Goal: Task Accomplishment & Management: Complete application form

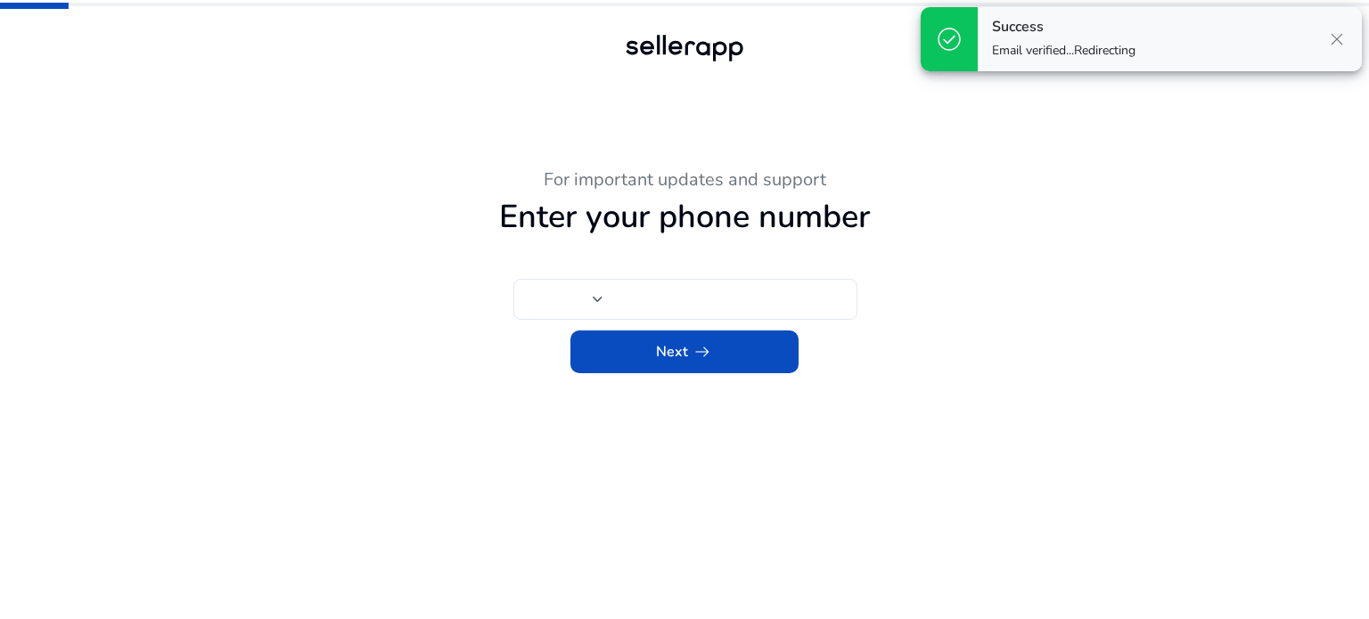
type input "***"
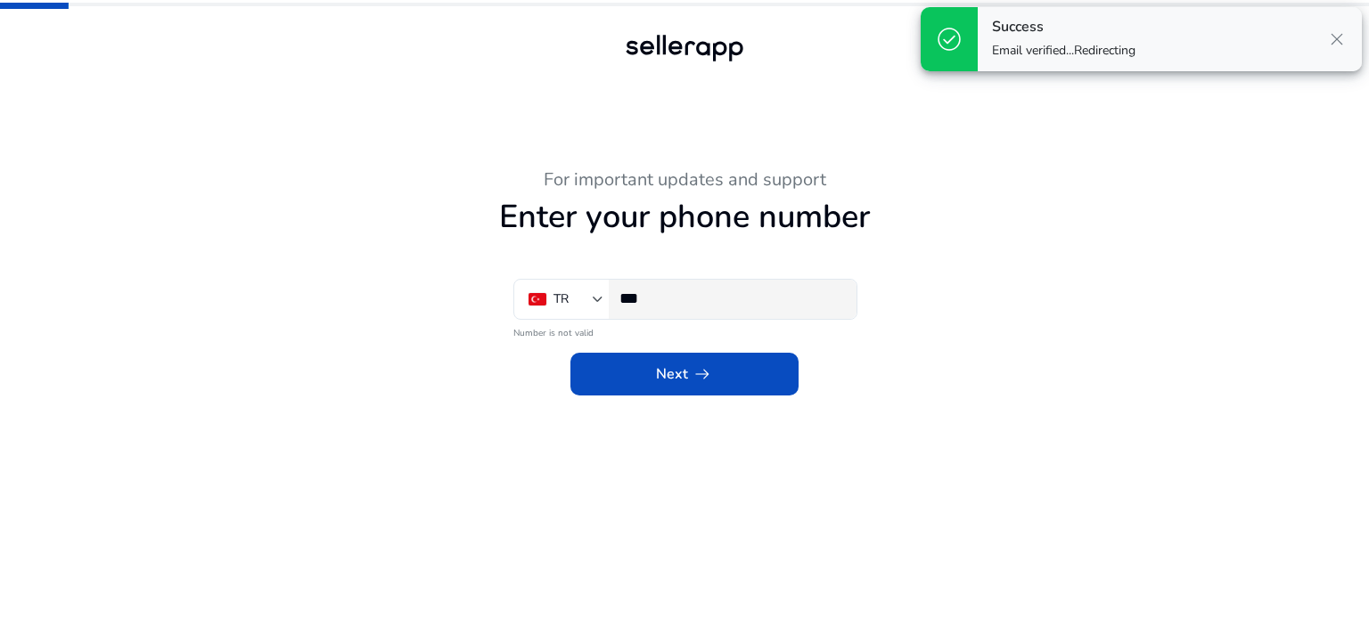
click at [729, 301] on input "***" at bounding box center [730, 299] width 223 height 20
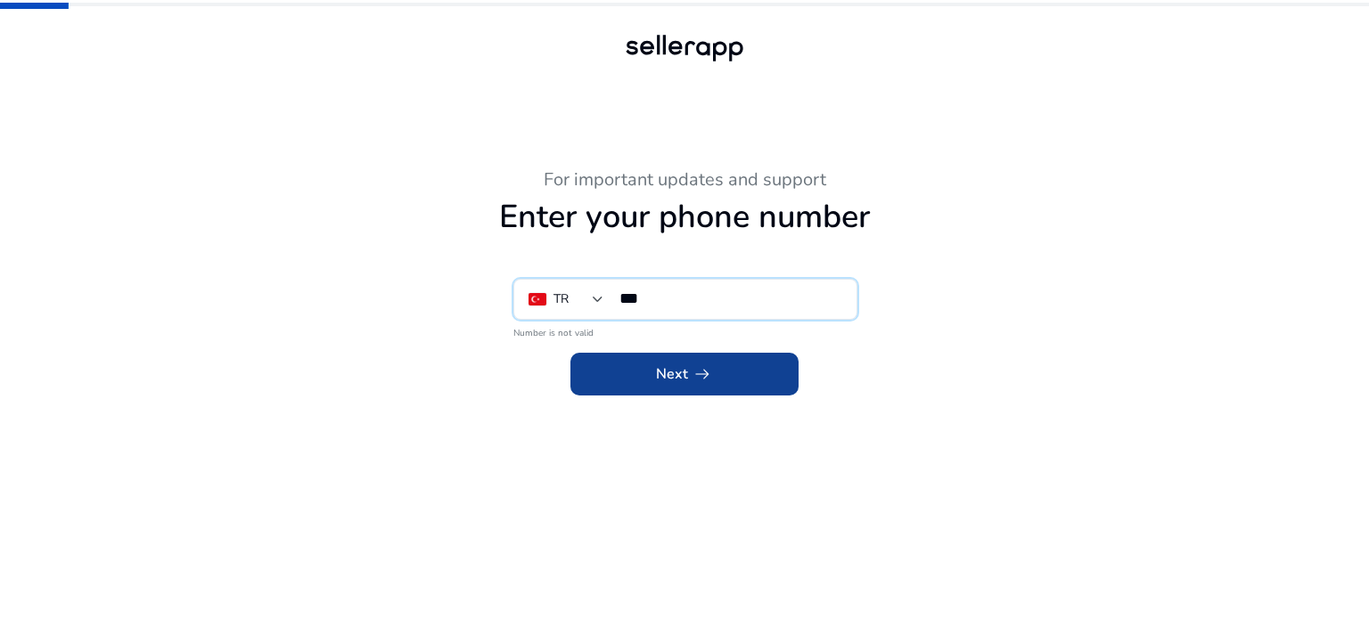
click at [738, 366] on span at bounding box center [684, 374] width 228 height 43
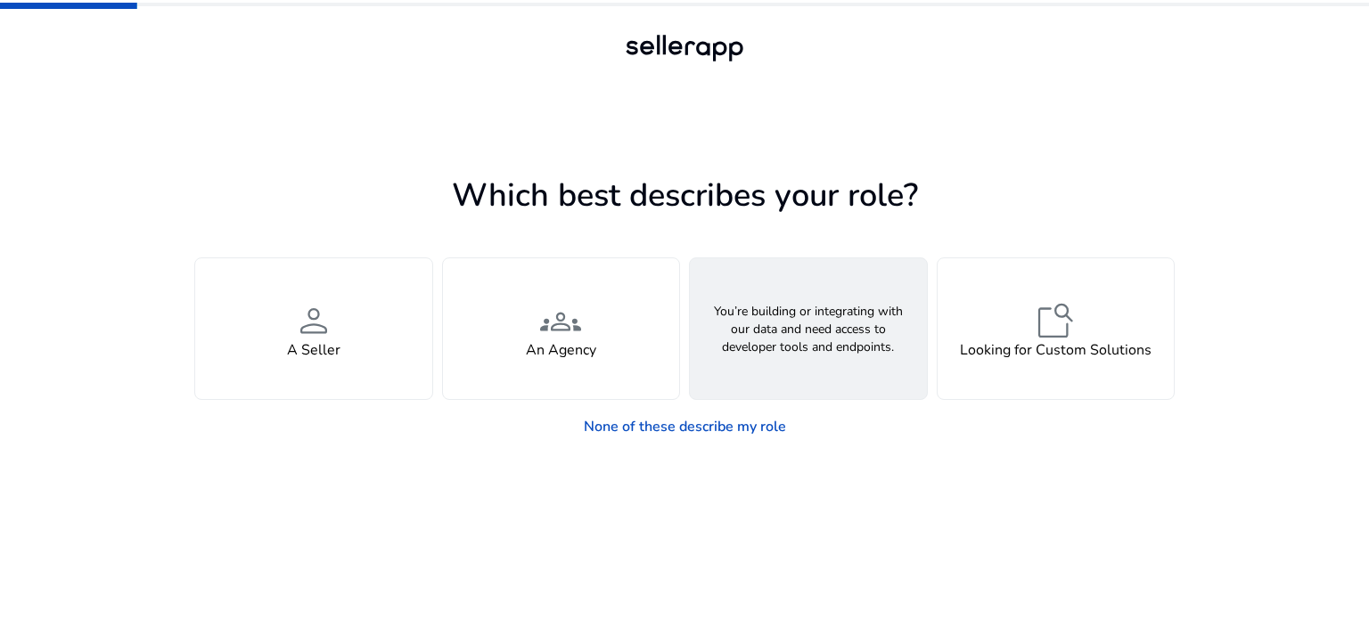
click at [745, 351] on div "webhook API Solutions" at bounding box center [808, 328] width 237 height 141
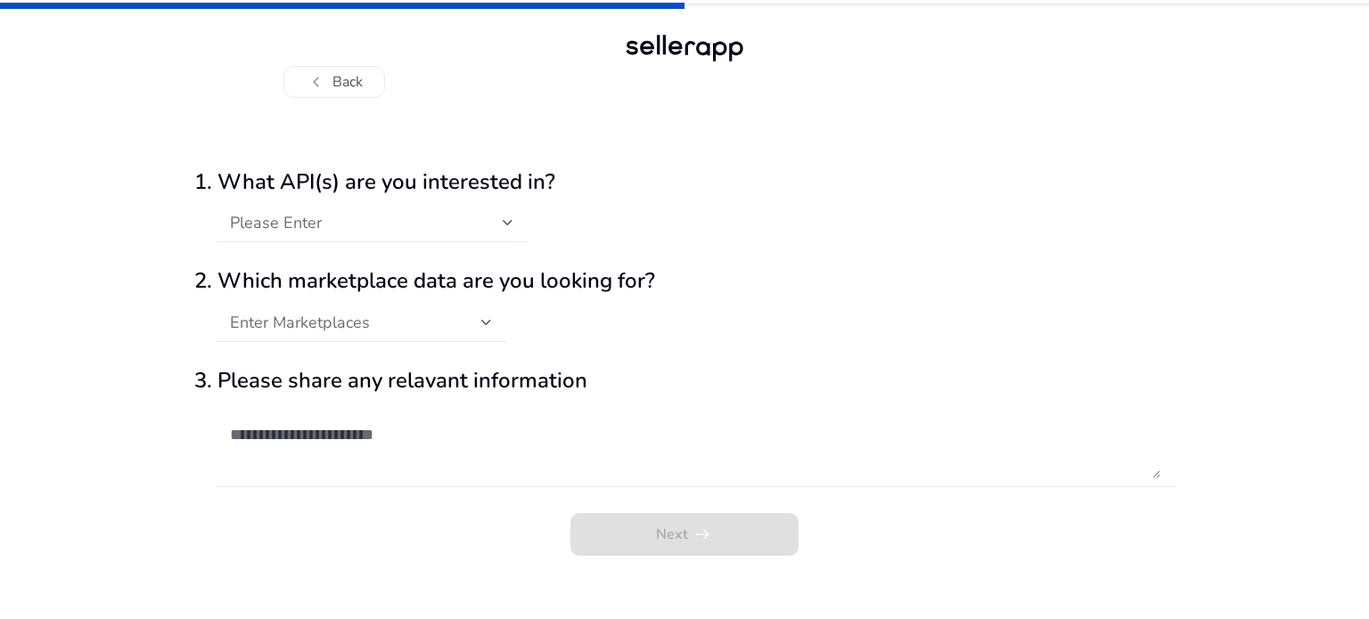
click at [677, 423] on textarea at bounding box center [695, 445] width 930 height 68
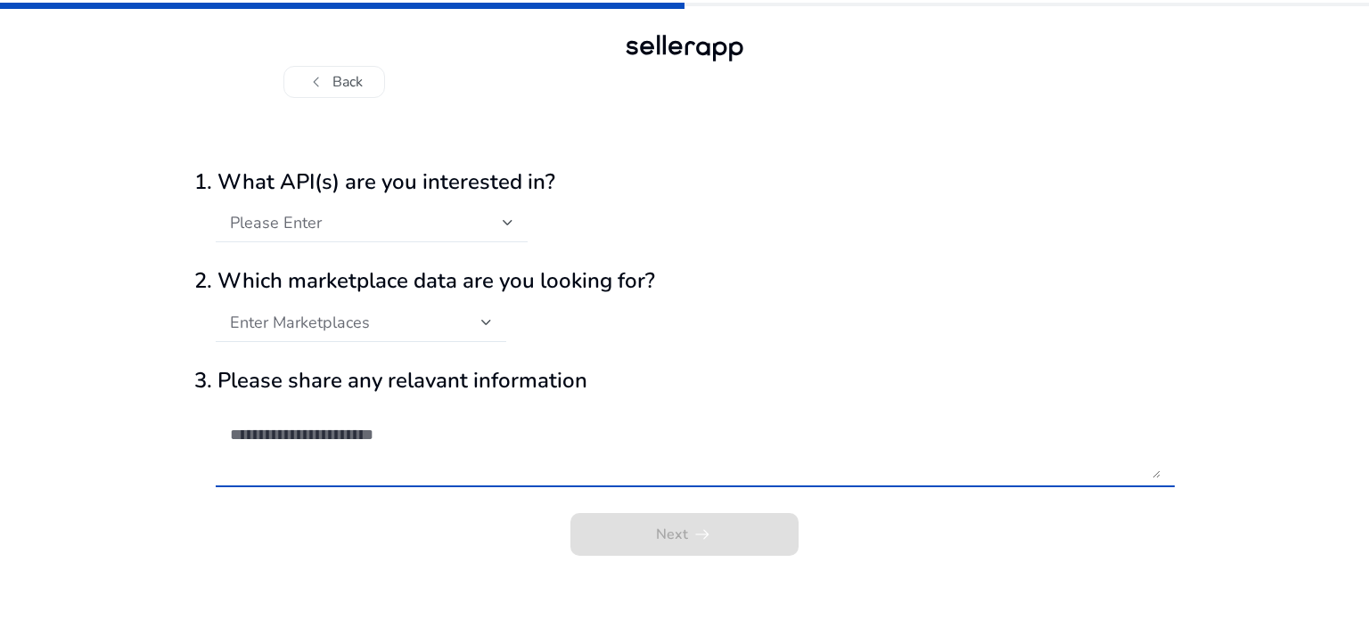
click at [814, 386] on h2 "3. Please share any relavant information" at bounding box center [684, 381] width 980 height 26
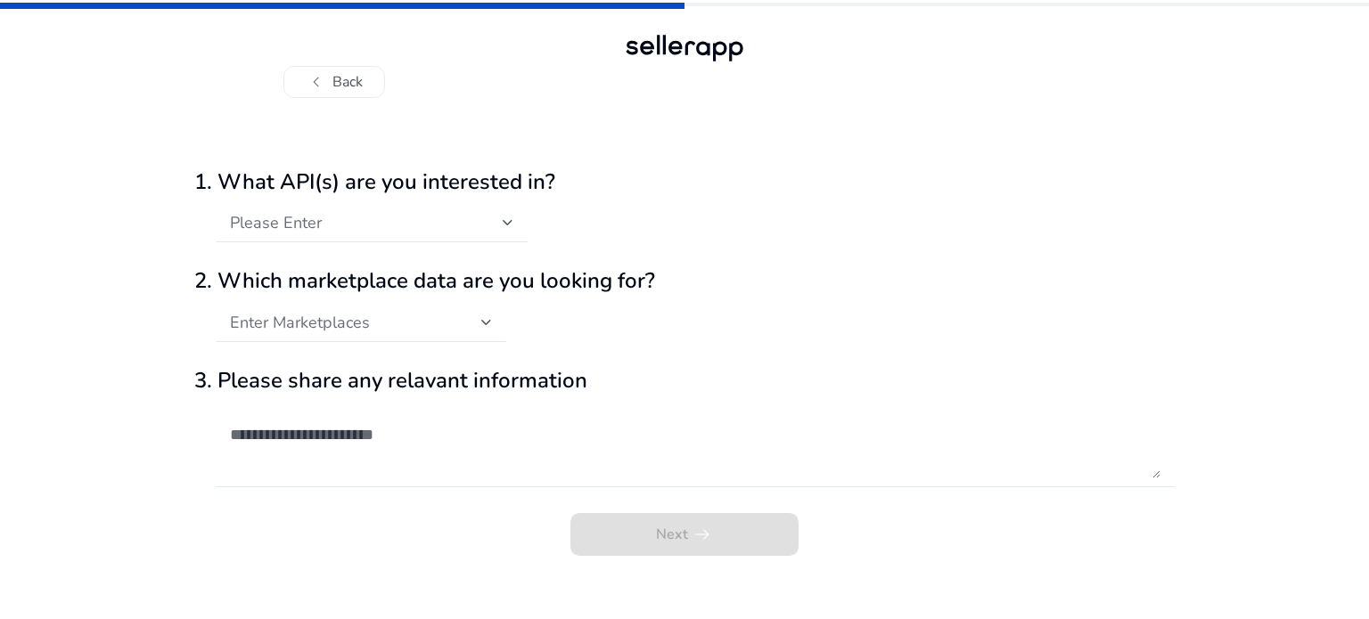
click at [556, 217] on div "Please Enter" at bounding box center [684, 232] width 980 height 58
click at [541, 234] on div "Please Enter" at bounding box center [684, 232] width 980 height 58
click at [416, 245] on div at bounding box center [372, 251] width 312 height 19
click at [410, 225] on div "Please Enter" at bounding box center [366, 223] width 273 height 20
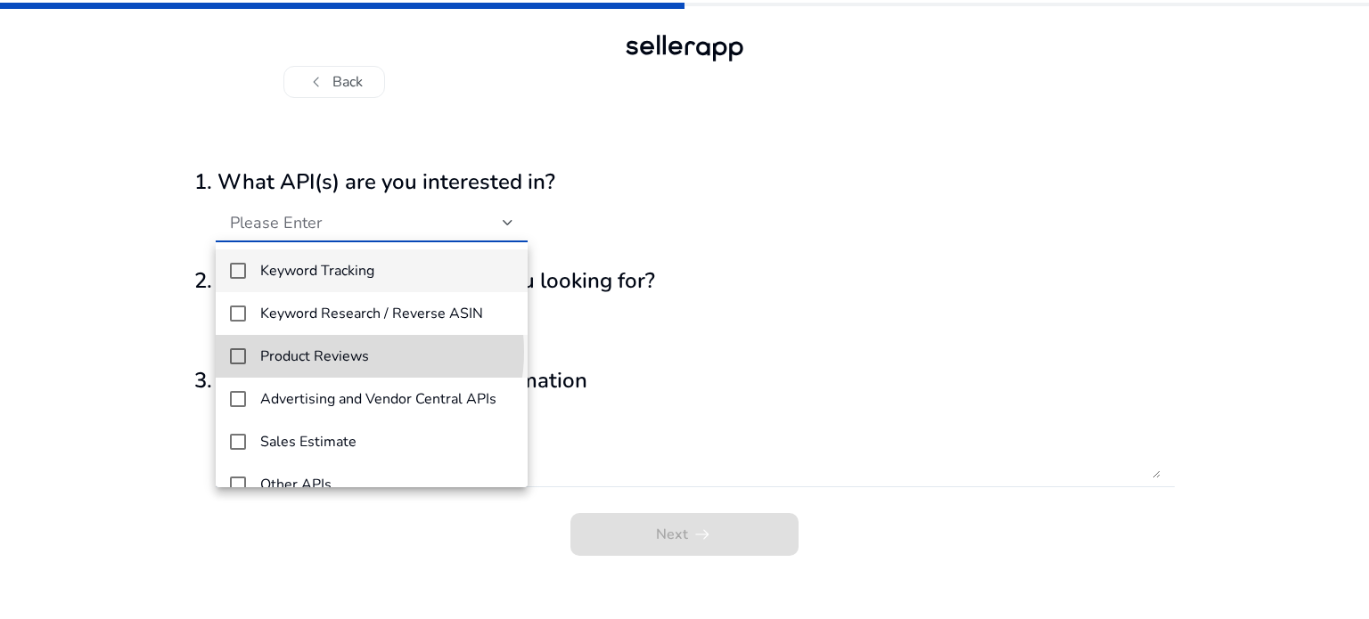
click at [339, 352] on h4 "Product Reviews" at bounding box center [314, 356] width 109 height 17
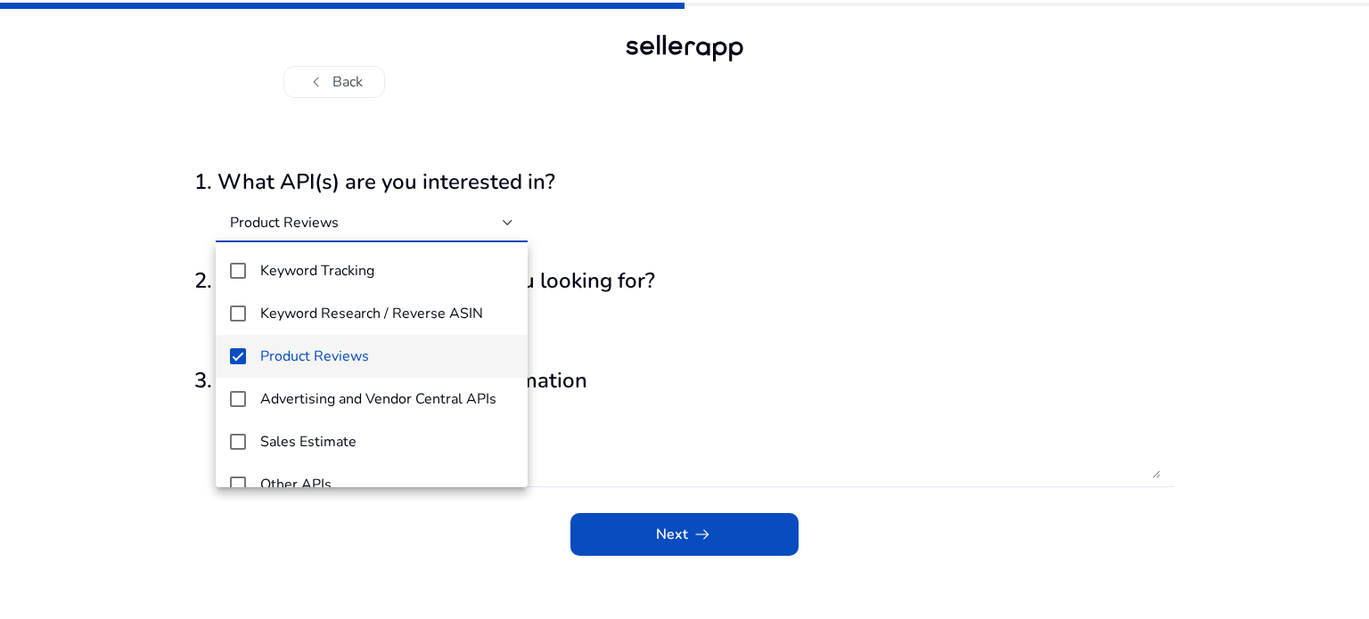
click at [678, 543] on div at bounding box center [684, 309] width 1369 height 619
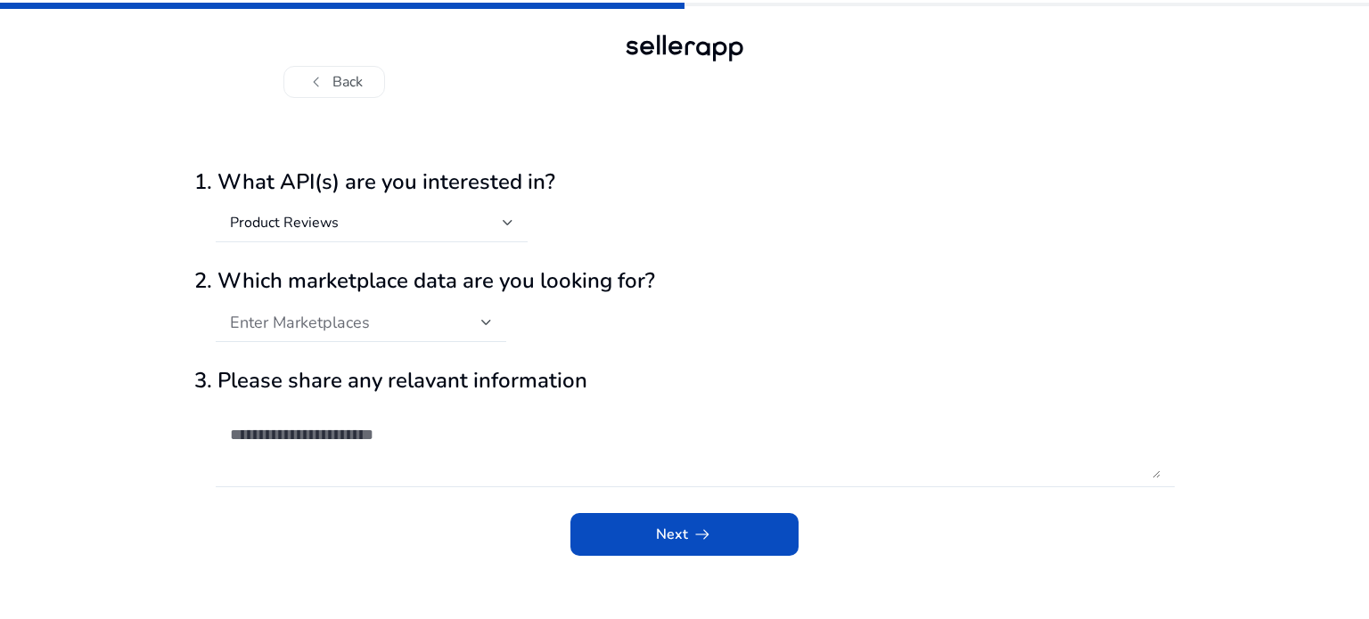
click at [683, 544] on span "Next arrow_right_alt" at bounding box center [684, 534] width 57 height 21
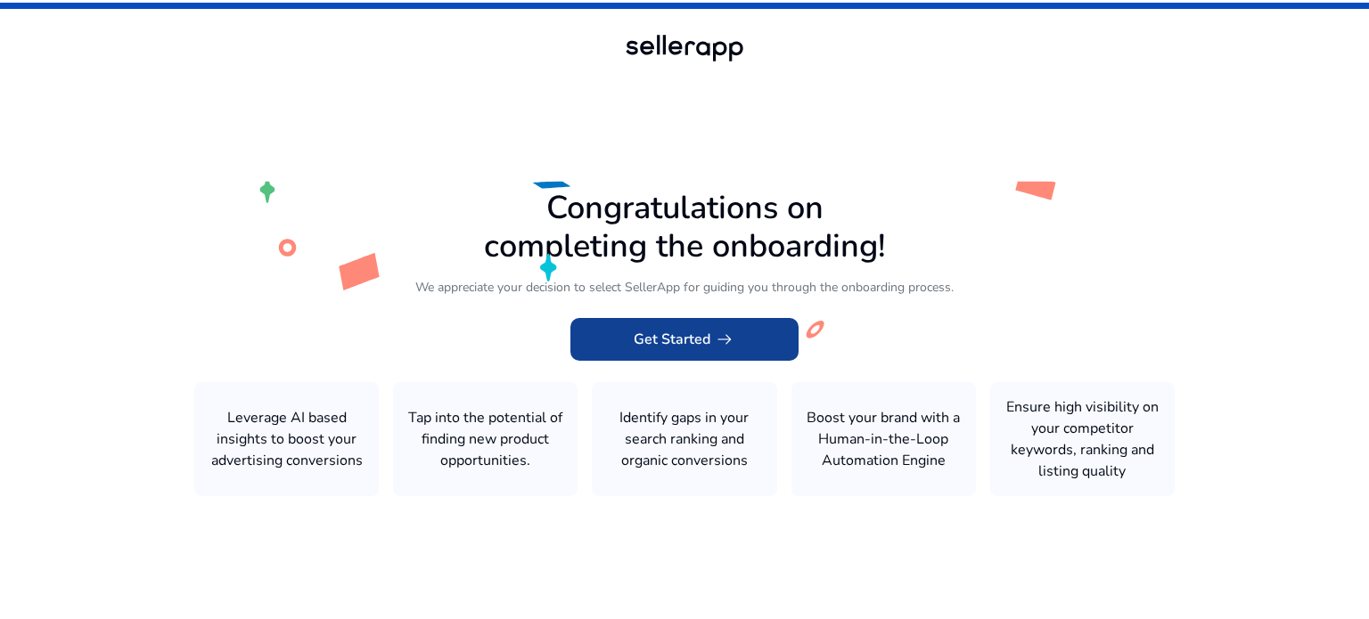
click at [684, 331] on span "Get Started arrow_right_alt" at bounding box center [685, 339] width 102 height 21
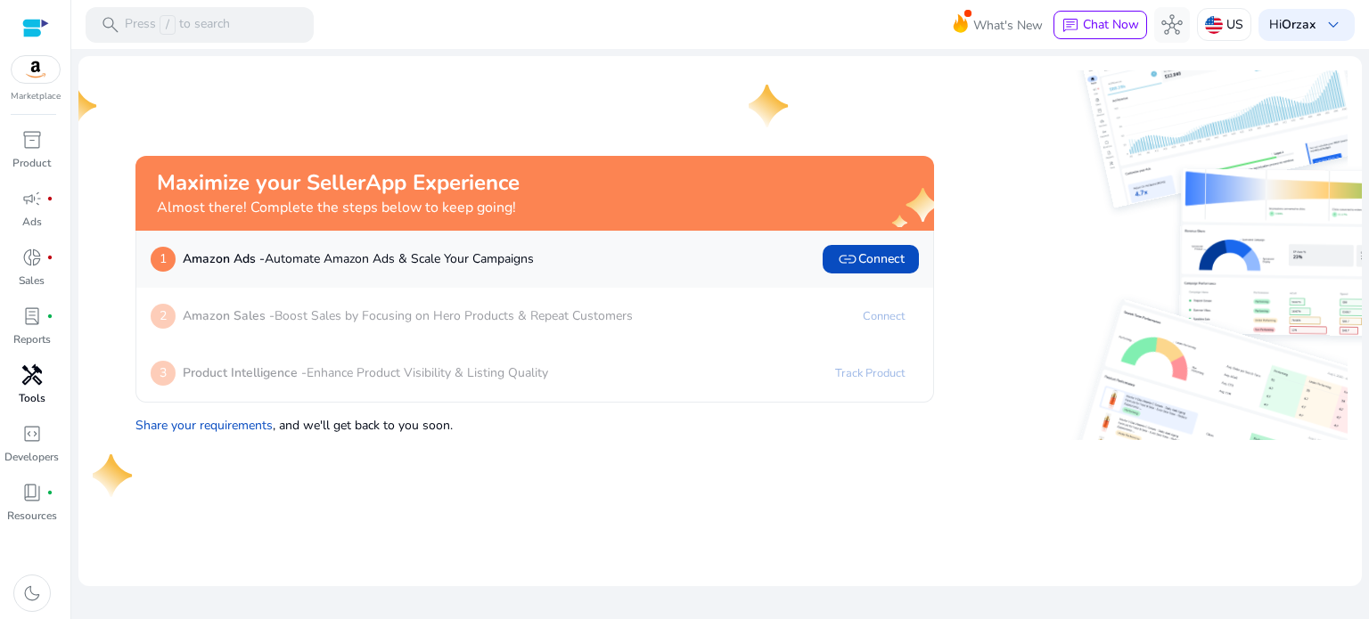
click at [37, 380] on span "handyman" at bounding box center [31, 374] width 21 height 21
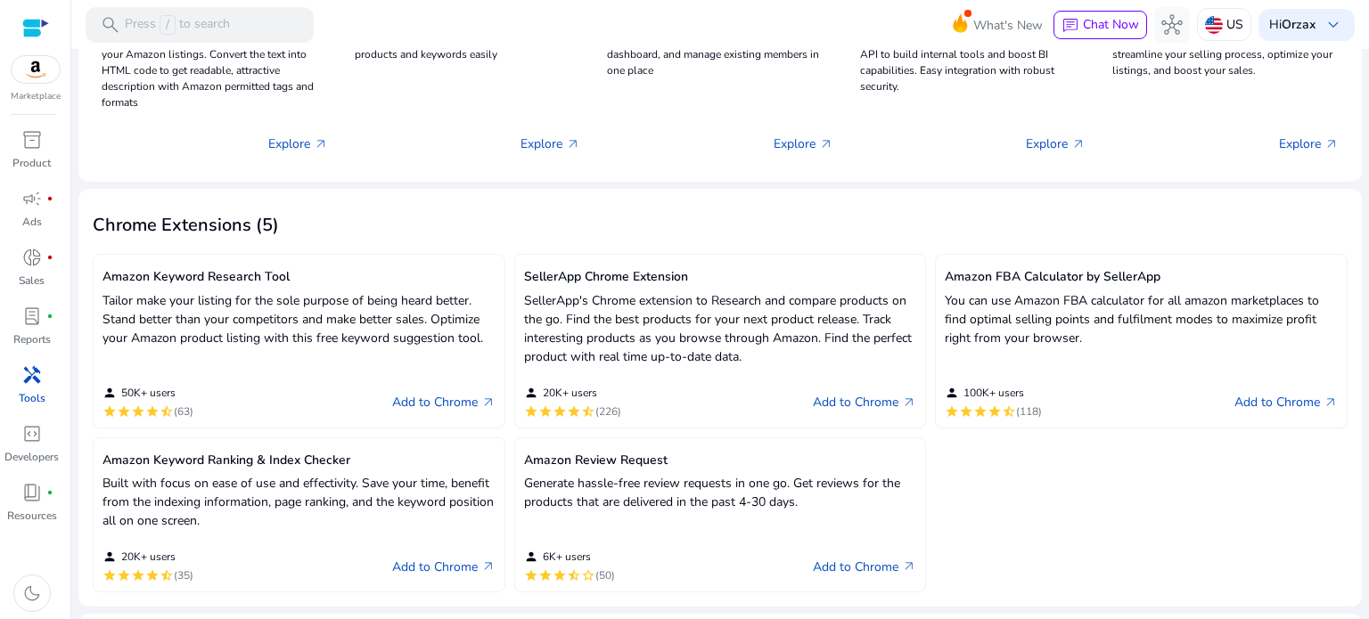
click at [649, 478] on p "Generate hassle-free review requests in one go. Get reviews for the products th…" at bounding box center [720, 492] width 393 height 37
click at [852, 556] on link "Add to Chrome arrow_outward" at bounding box center [864, 566] width 103 height 21
